Goal: Task Accomplishment & Management: Manage account settings

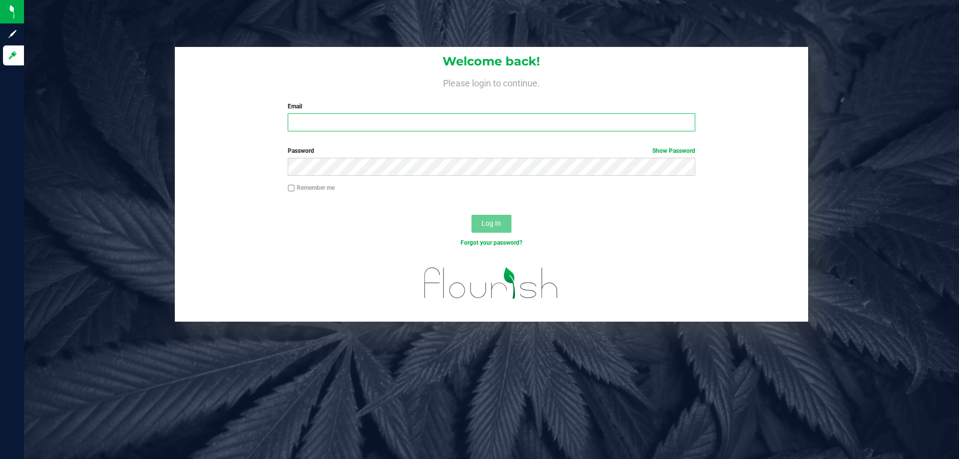
click at [306, 125] on input "Email" at bounding box center [491, 122] width 407 height 18
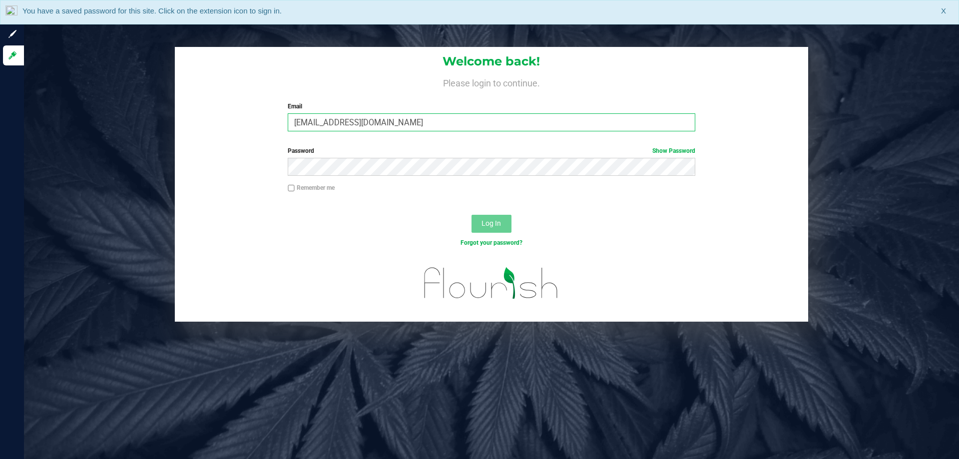
type input "[EMAIL_ADDRESS][DOMAIN_NAME]"
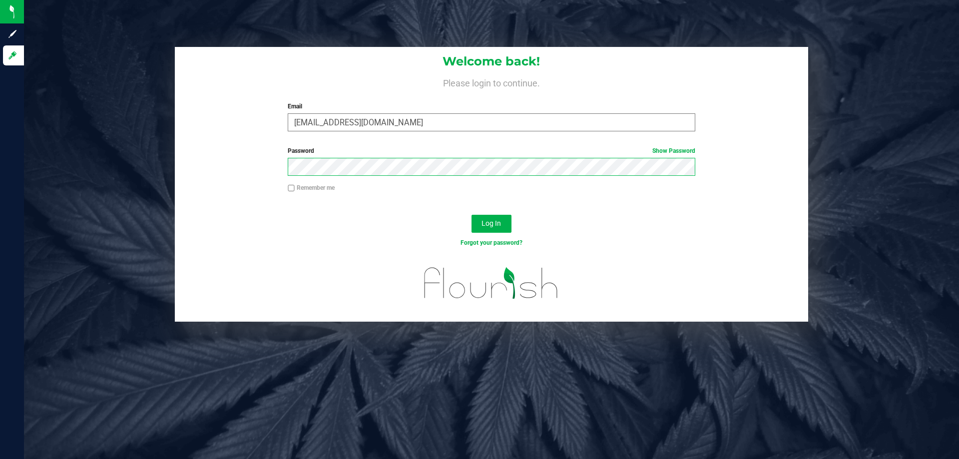
click at [471, 215] on button "Log In" at bounding box center [491, 224] width 40 height 18
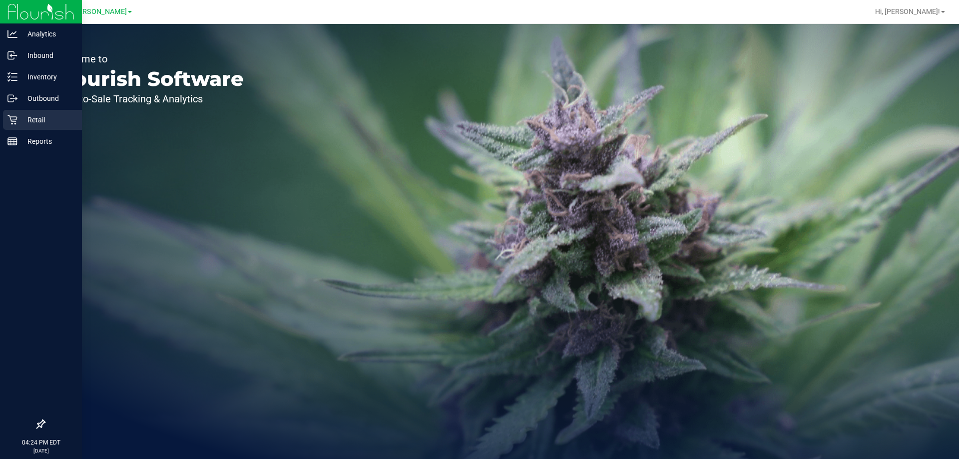
click at [15, 118] on icon at bounding box center [12, 120] width 10 height 10
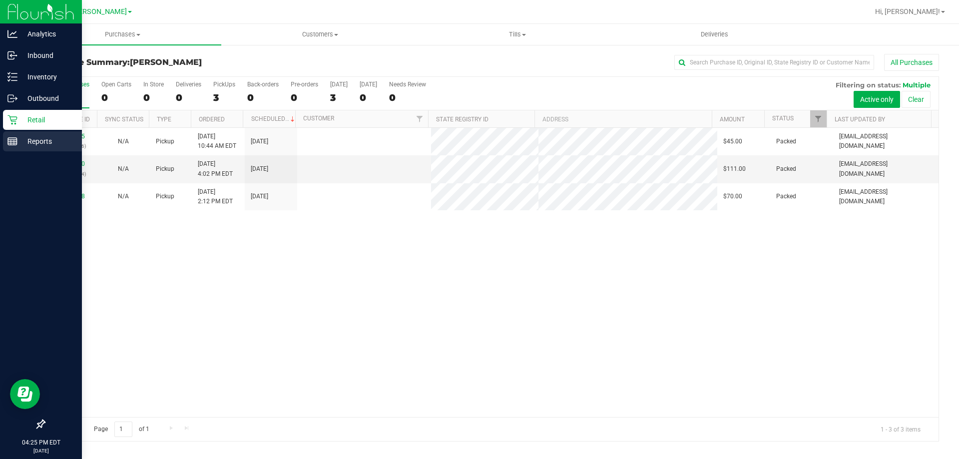
click at [25, 146] on p "Reports" at bounding box center [47, 141] width 60 height 12
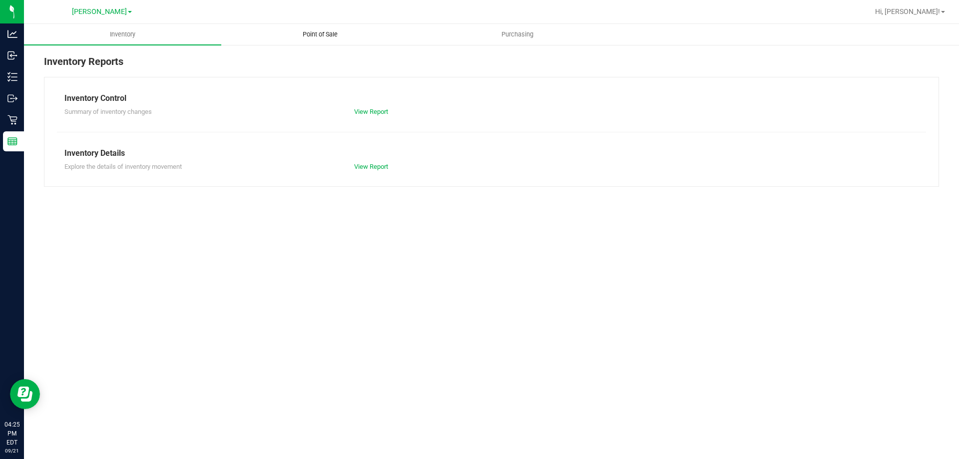
click at [301, 37] on span "Point of Sale" at bounding box center [320, 34] width 62 height 9
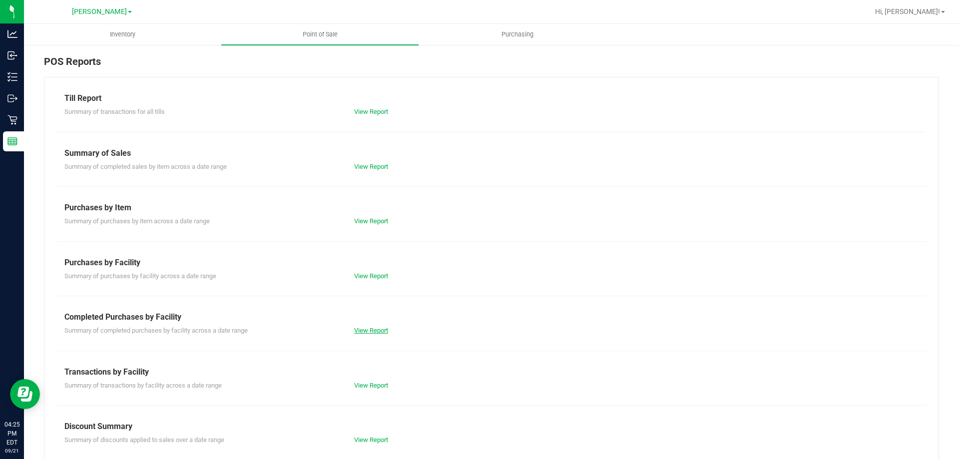
click at [364, 330] on link "View Report" at bounding box center [371, 330] width 34 height 7
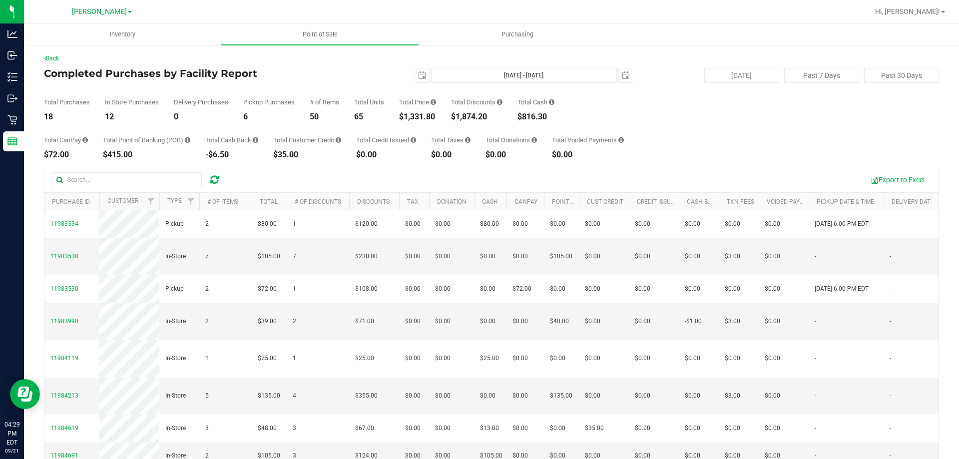
click at [517, 133] on div "Total CanPay $72.00 Total Point of Banking (POB) $415.00 Total Cash Back -$6.50…" at bounding box center [491, 140] width 895 height 38
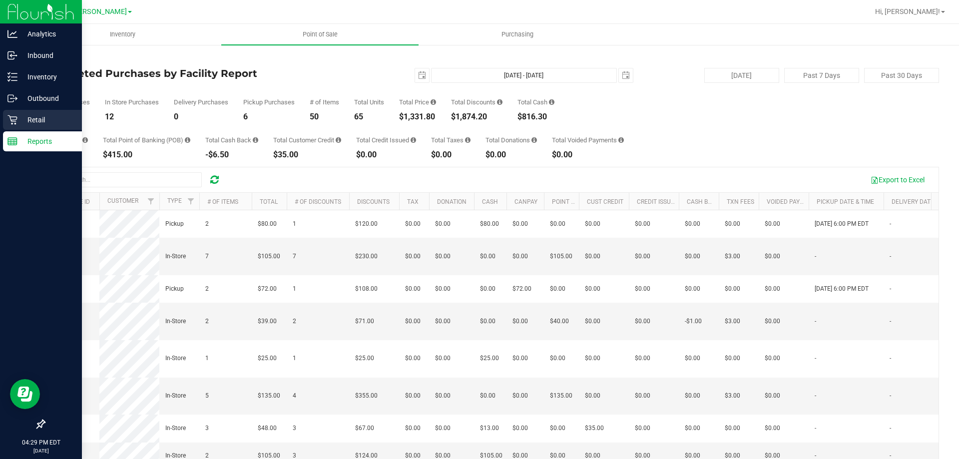
click at [10, 117] on icon at bounding box center [11, 119] width 9 height 9
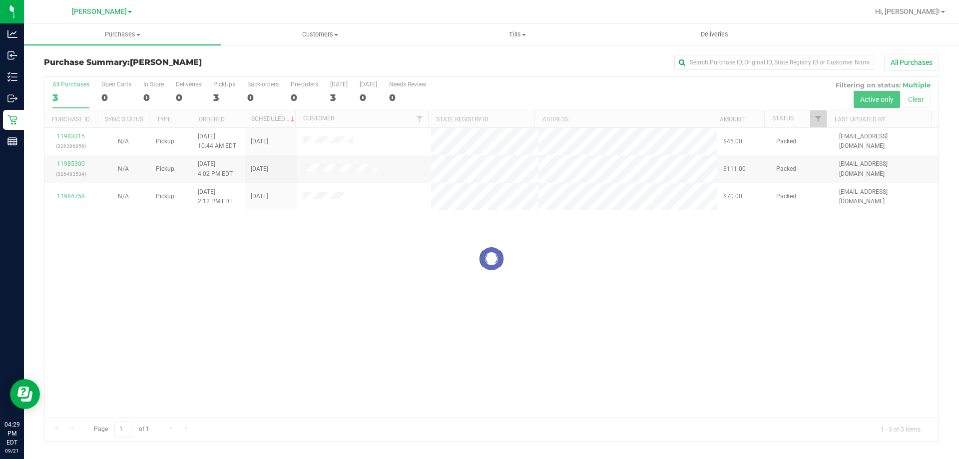
click at [432, 328] on div "Loading... 11983315 (326386856) N/A Pickup [DATE] 10:44 AM EDT 9/21/2025 $45.00…" at bounding box center [491, 272] width 894 height 289
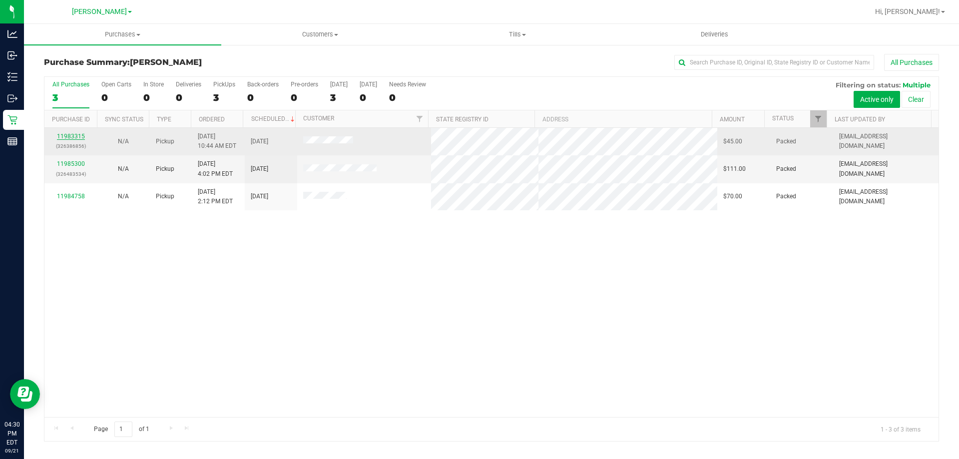
click at [77, 135] on link "11983315" at bounding box center [71, 136] width 28 height 7
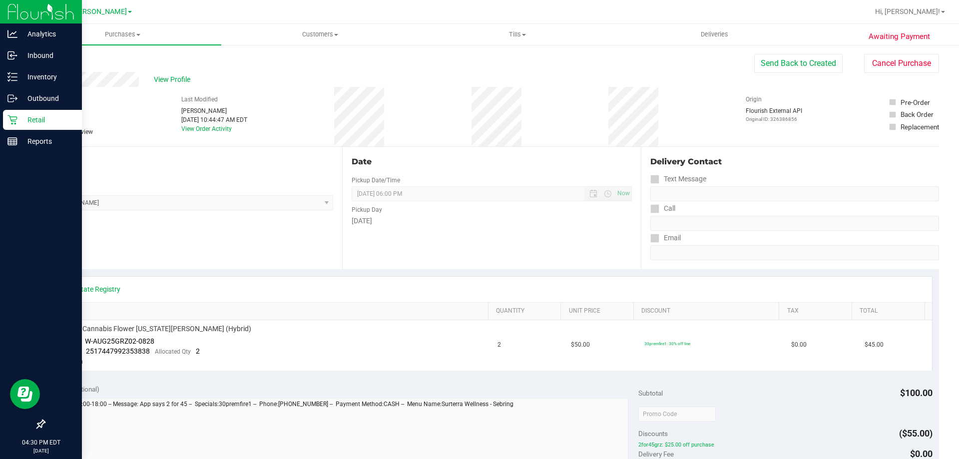
click at [21, 116] on p "Retail" at bounding box center [47, 120] width 60 height 12
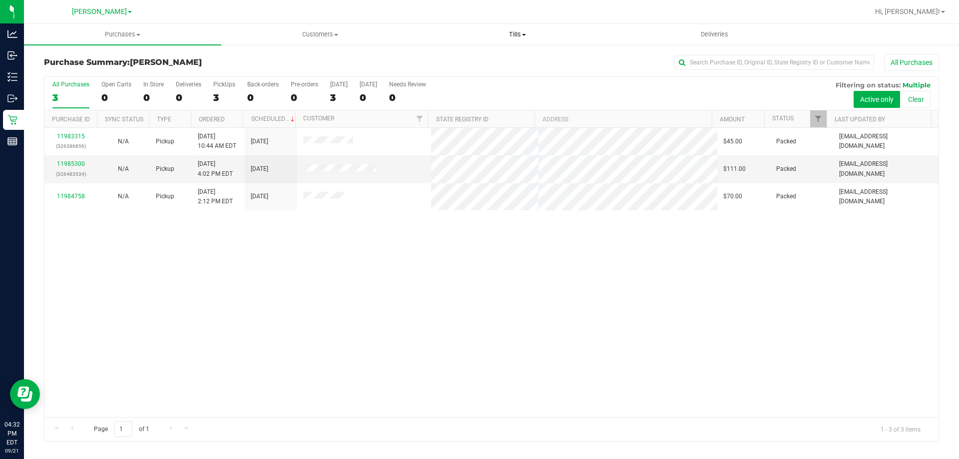
click at [525, 35] on span at bounding box center [524, 35] width 4 height 2
click at [493, 54] on li "Manage tills" at bounding box center [516, 60] width 197 height 12
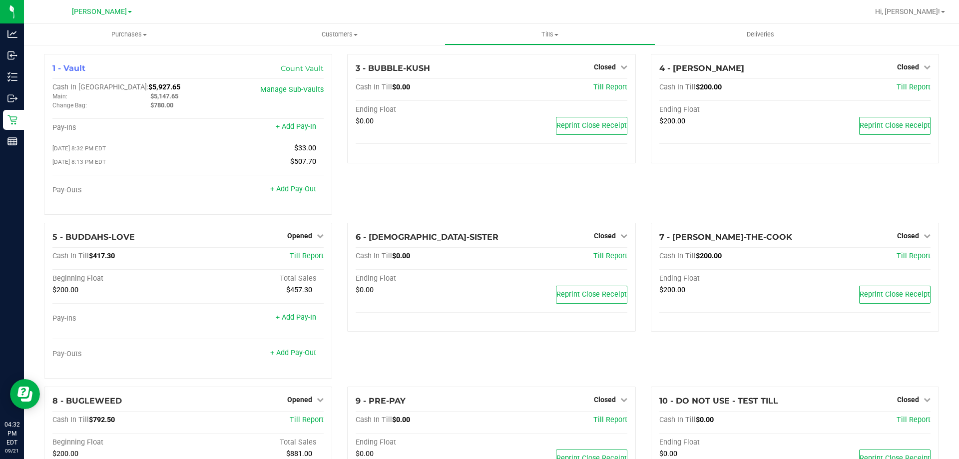
click at [606, 206] on div "3 - BUBBLE-KUSH Closed Open Till Cash In Till $0.00 Till Report Ending Float $0…" at bounding box center [491, 138] width 303 height 169
click at [934, 9] on span "Hi, [PERSON_NAME]!" at bounding box center [907, 11] width 65 height 8
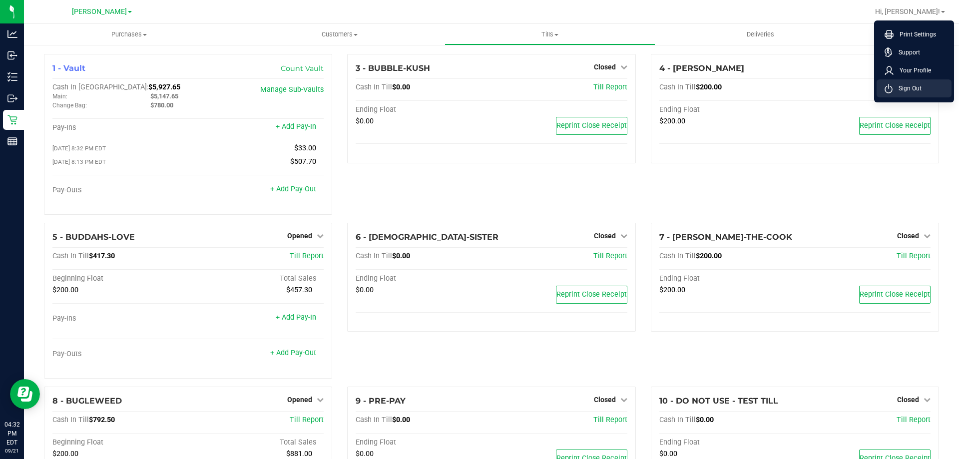
click at [912, 85] on span "Sign Out" at bounding box center [906, 88] width 29 height 10
